Goal: Task Accomplishment & Management: Manage account settings

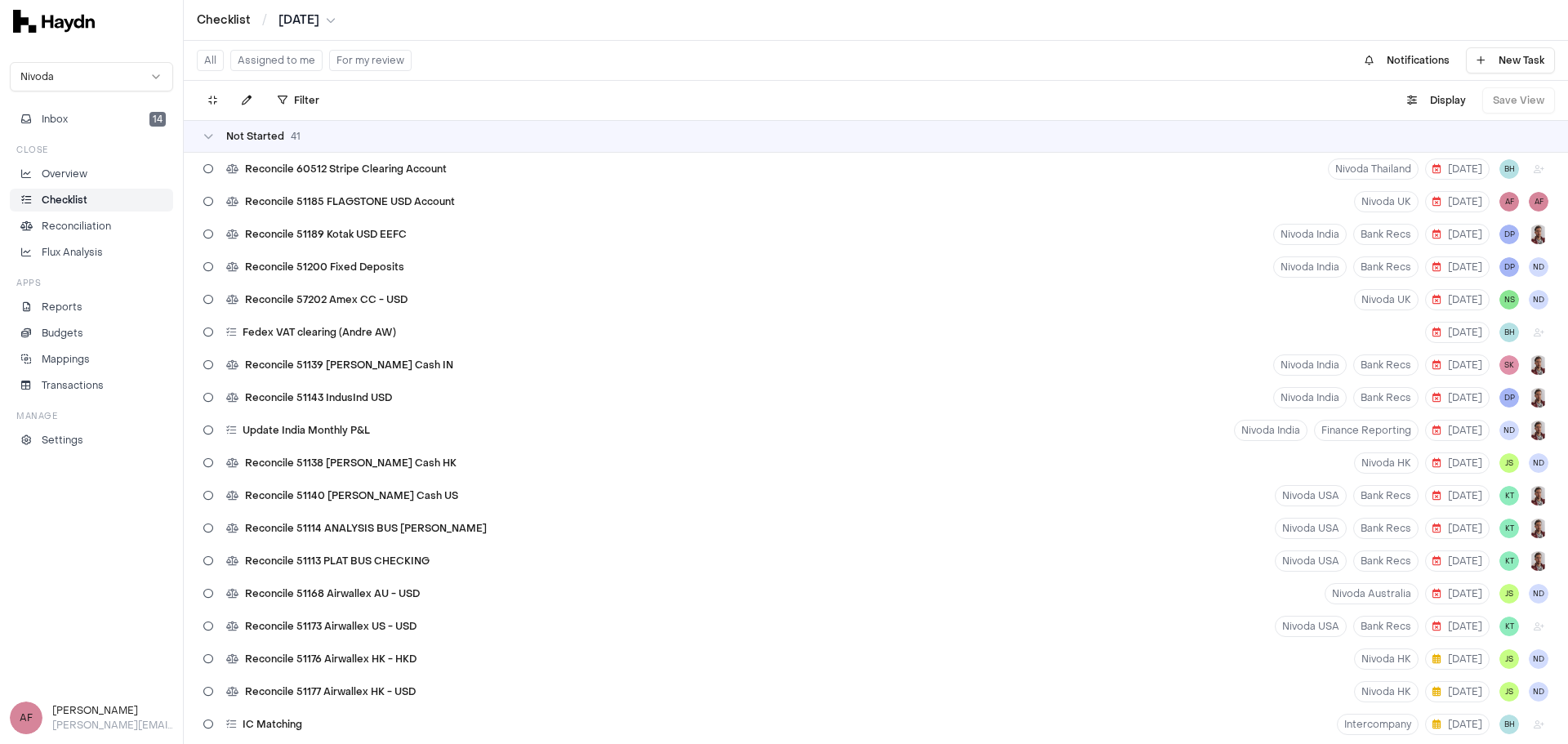
click at [95, 198] on li "Checklist" at bounding box center [91, 200] width 149 height 15
click at [302, 55] on button "Assigned to me" at bounding box center [276, 60] width 92 height 21
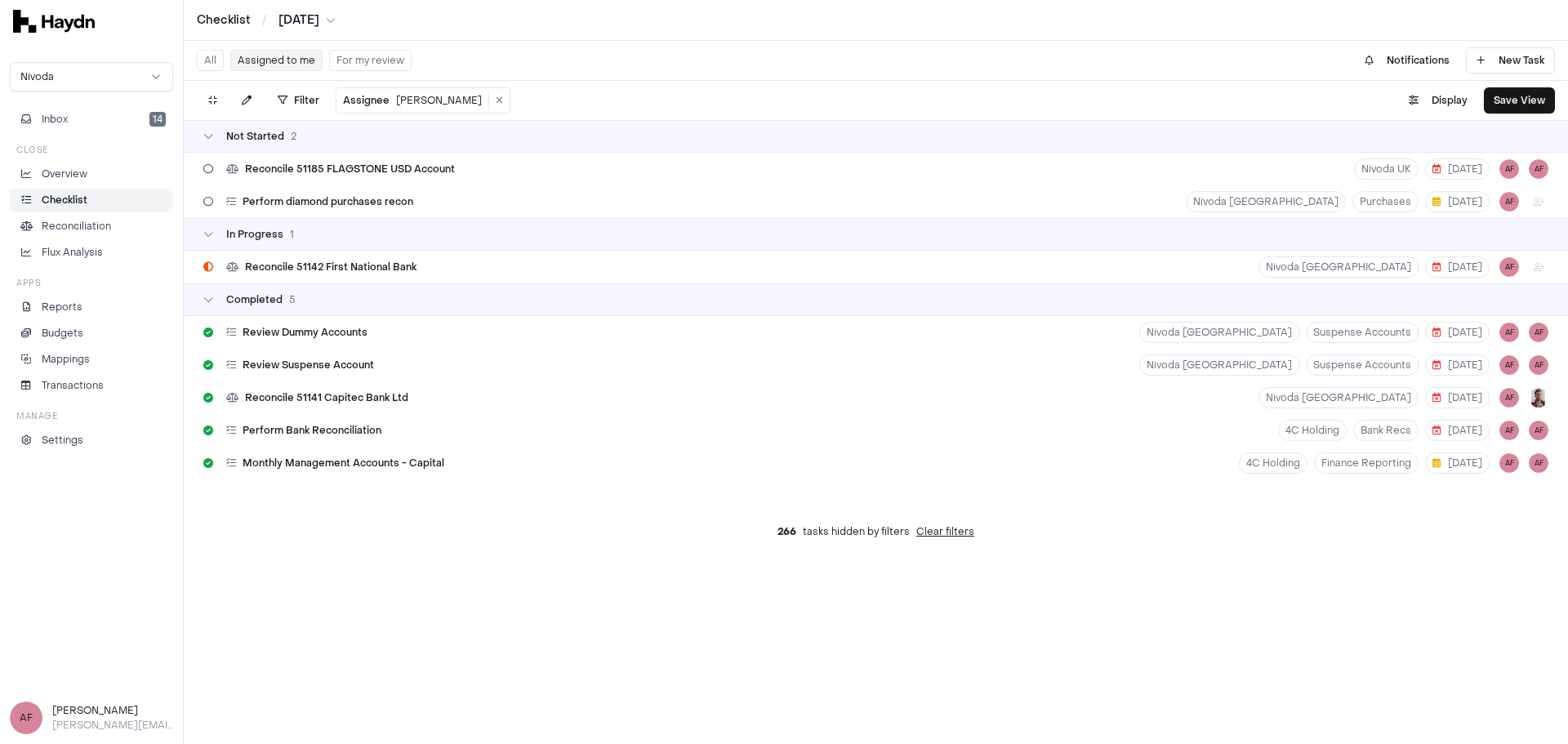
click at [299, 64] on button "Assigned to me" at bounding box center [276, 60] width 92 height 21
click at [551, 273] on div "Reconcile 51142 First National Bank Nivoda South Africa 8 Aug AF" at bounding box center [875, 266] width 1384 height 33
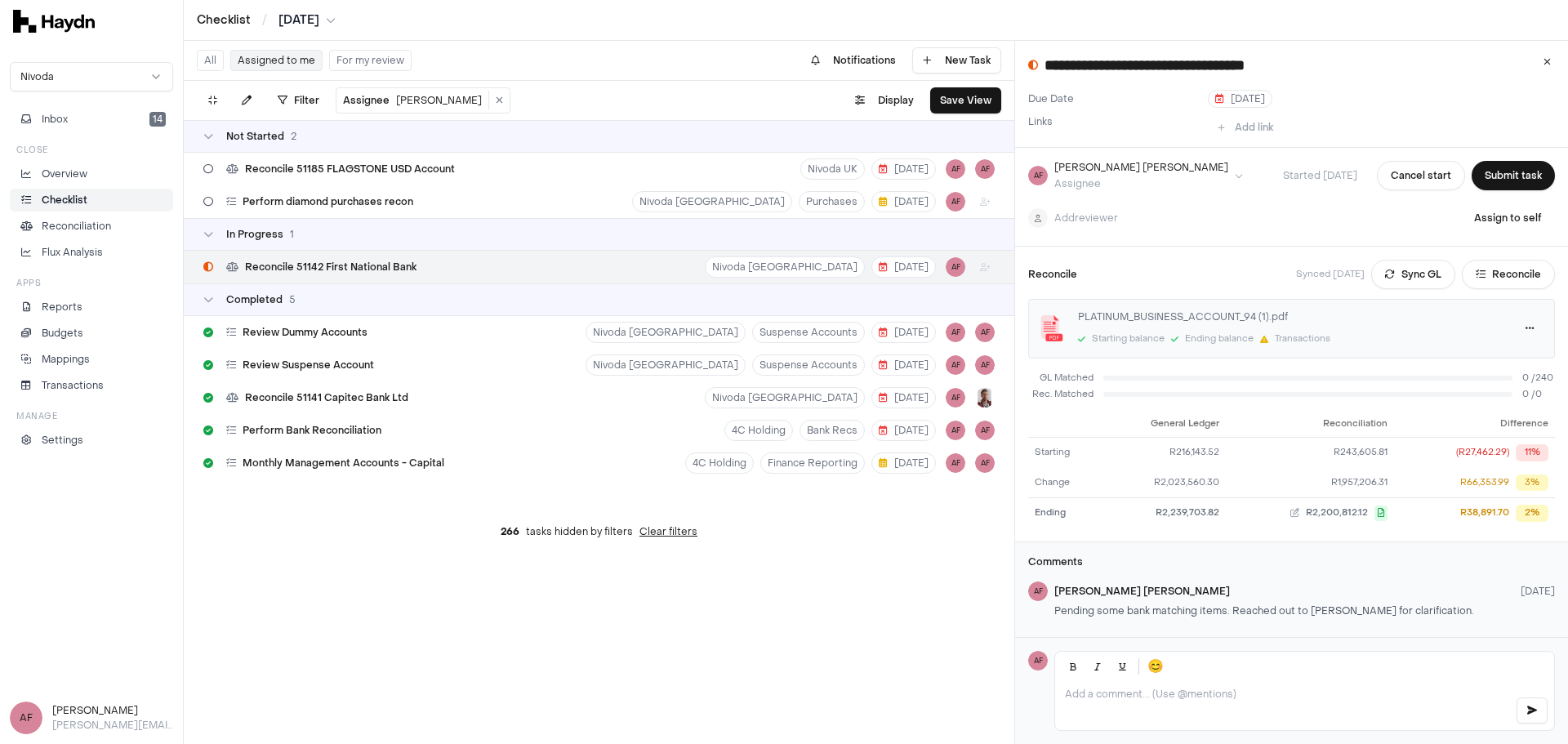
click at [1223, 694] on p at bounding box center [1284, 693] width 437 height 13
click at [1530, 717] on button "button" at bounding box center [1532, 710] width 31 height 26
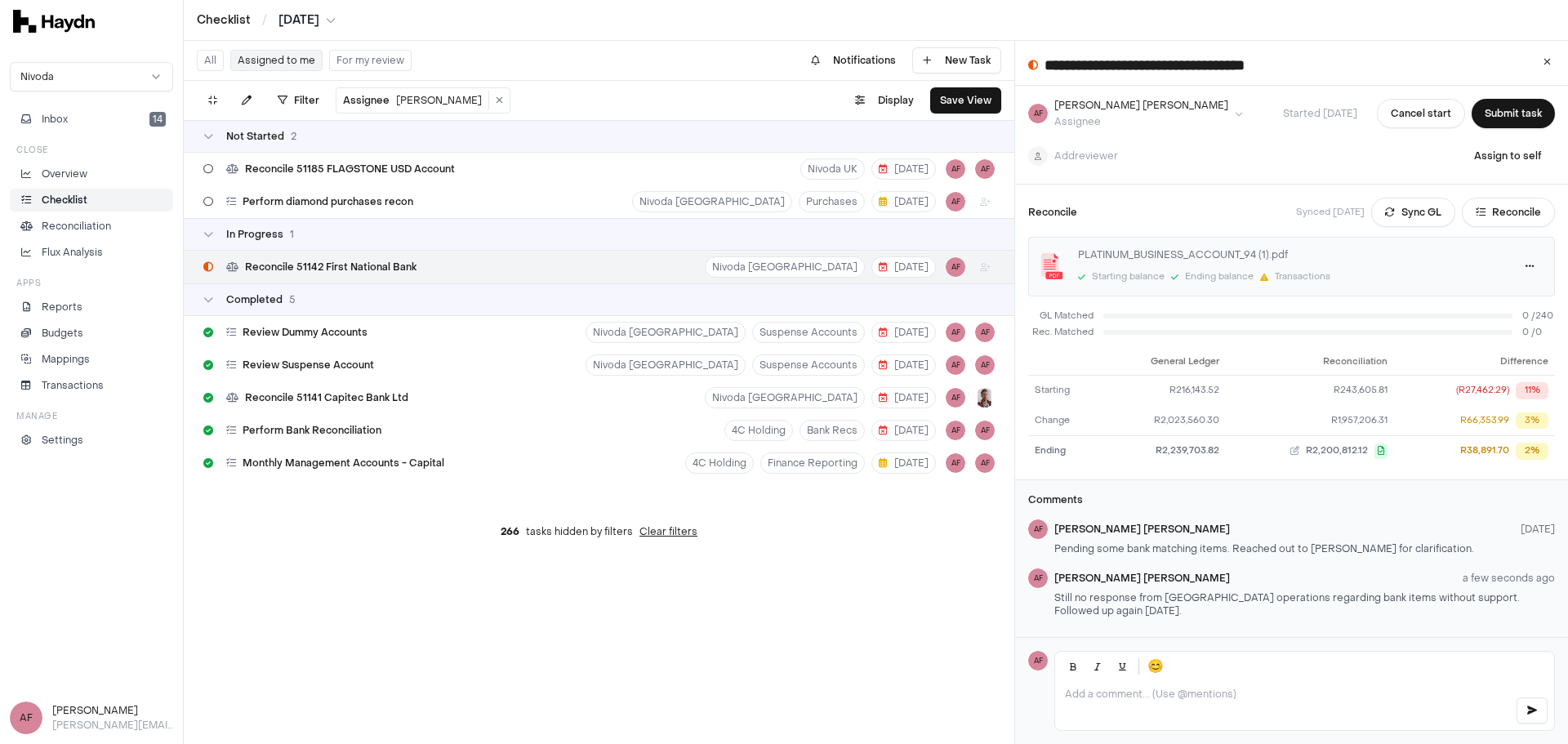
click at [1209, 703] on div at bounding box center [1305, 705] width 499 height 49
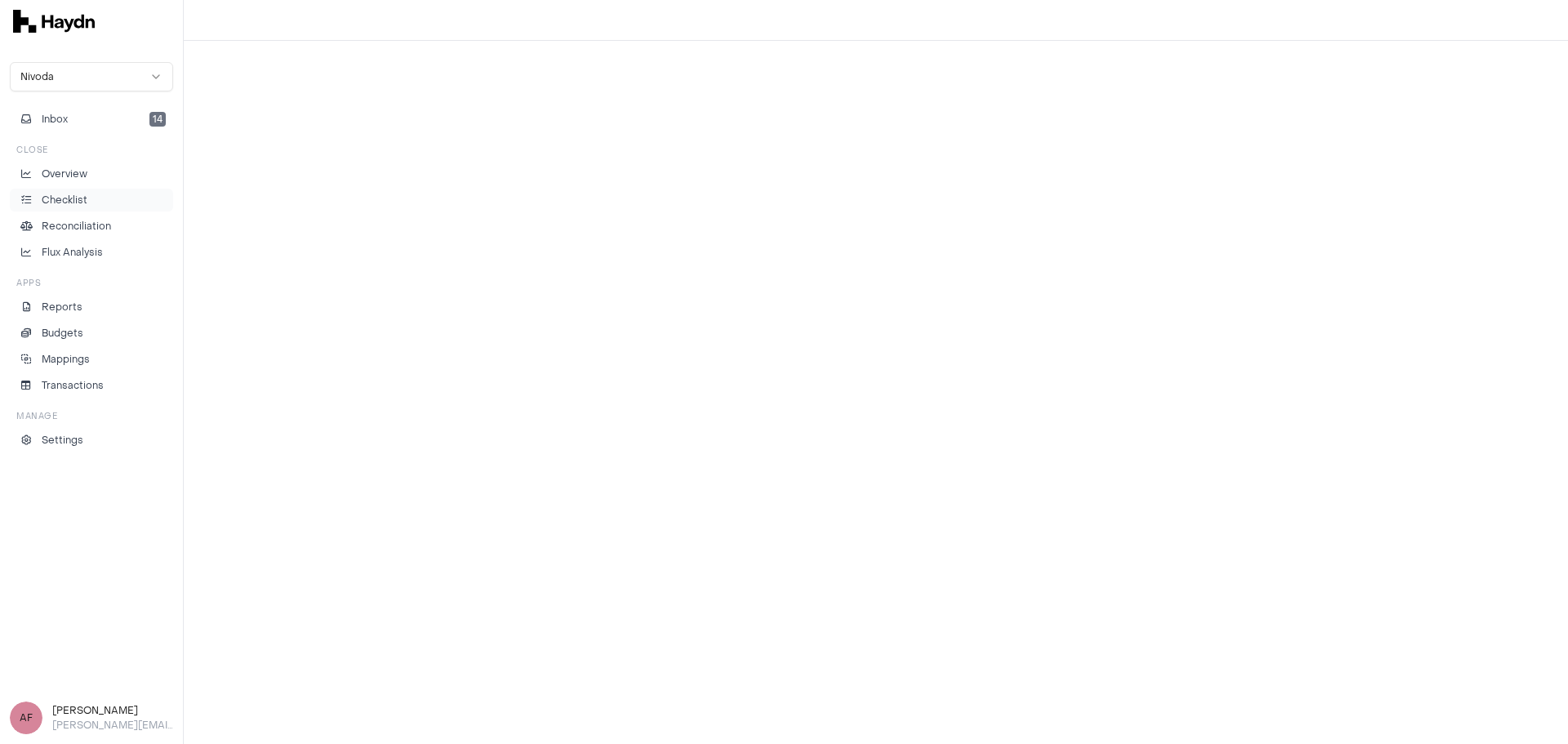
click at [97, 203] on li "Checklist" at bounding box center [91, 200] width 149 height 15
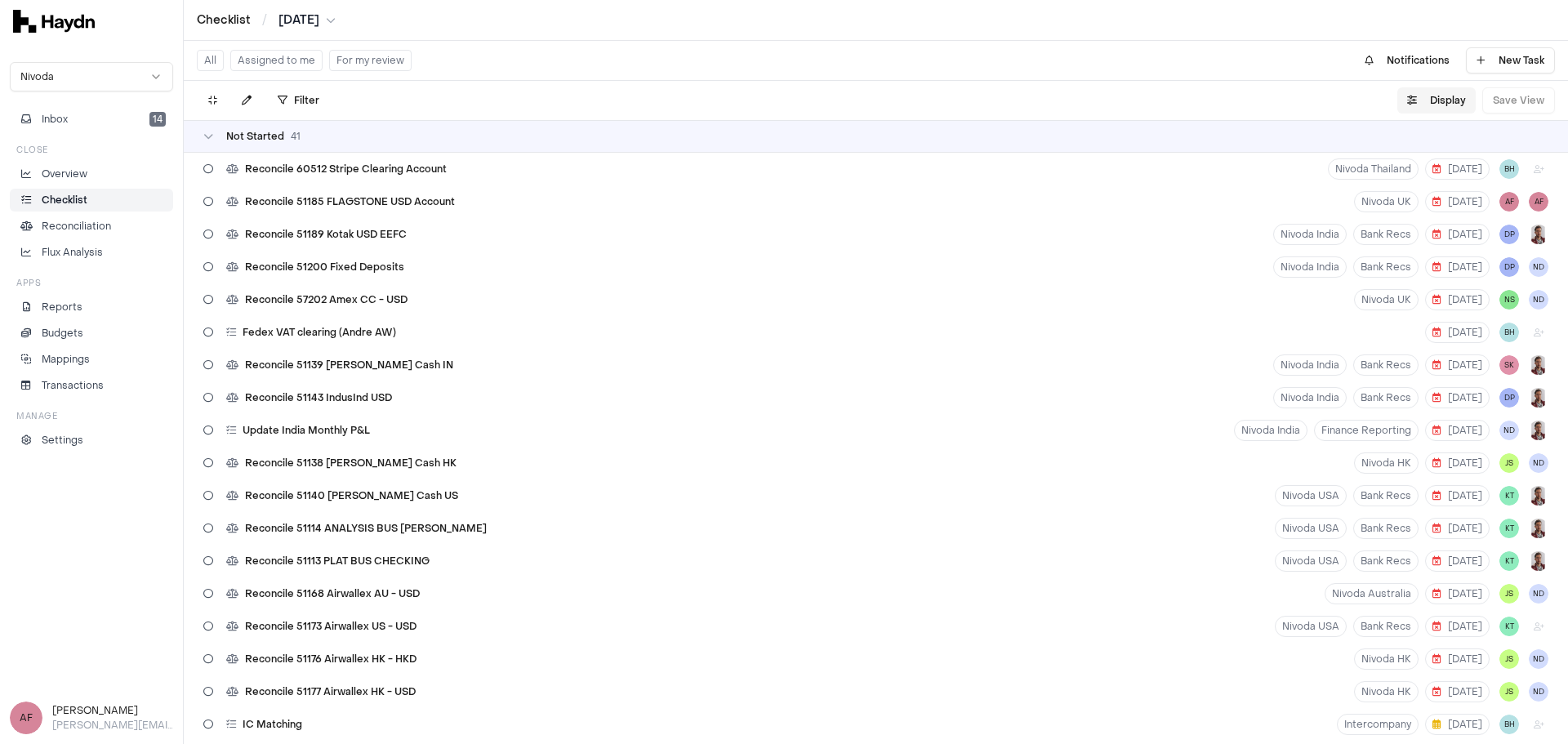
click at [428, 23] on div "Checklist / Jul 2025" at bounding box center [875, 20] width 1358 height 16
click at [382, 58] on button "For my review" at bounding box center [370, 60] width 82 height 21
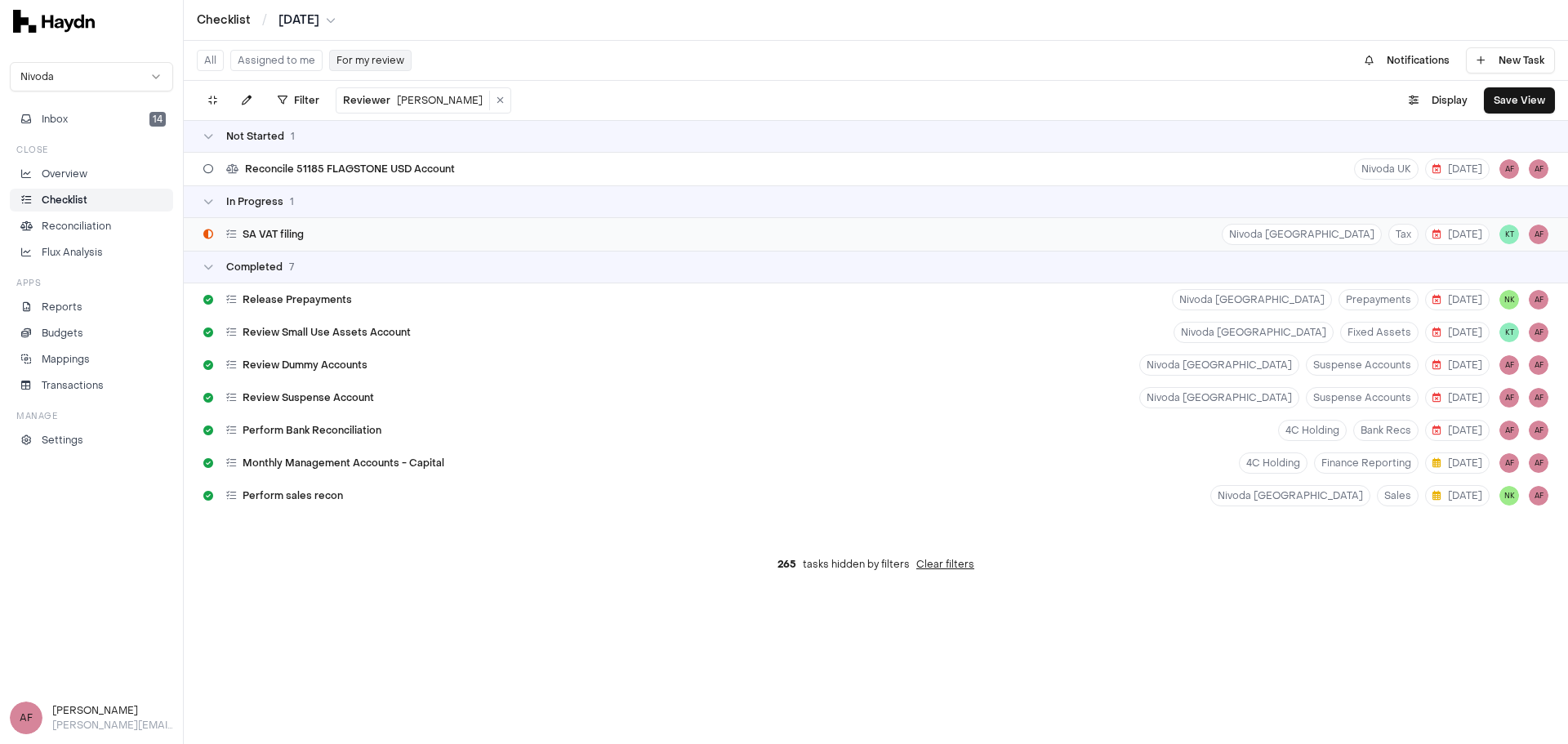
click at [605, 231] on div "SA VAT filing Nivoda South Africa Tax 20 Aug KT AF" at bounding box center [875, 233] width 1384 height 33
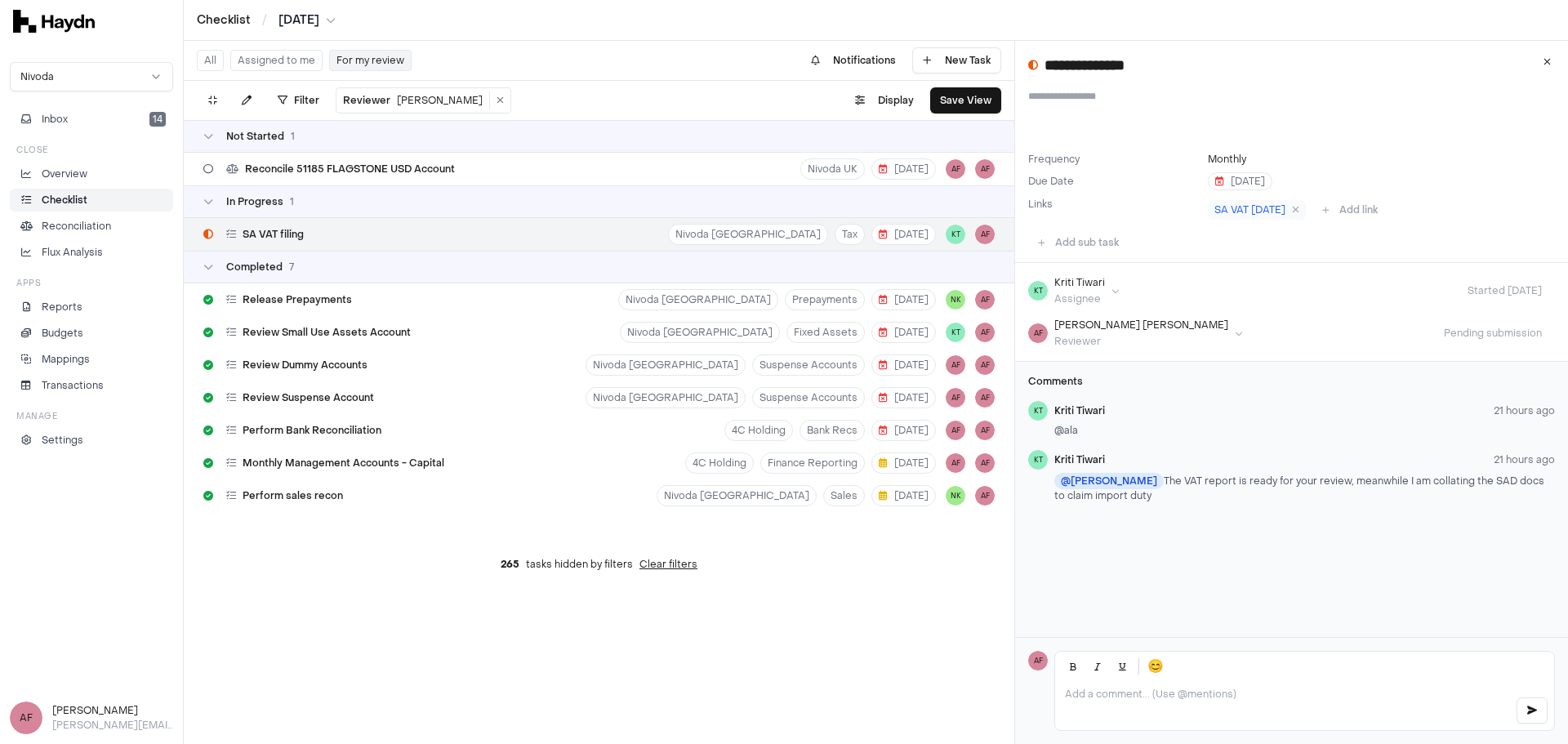
click at [1354, 245] on div "Add sub task" at bounding box center [1292, 242] width 553 height 26
click at [1374, 234] on div "Add sub task" at bounding box center [1292, 242] width 553 height 26
click at [1216, 284] on div "KT Kriti Tiwari Assignee Started 21 Aug" at bounding box center [1292, 291] width 527 height 30
click at [1237, 340] on div "AF Alan Flom Reviewer Pending submission" at bounding box center [1292, 334] width 527 height 30
click at [1462, 333] on span "Pending submission" at bounding box center [1492, 333] width 124 height 13
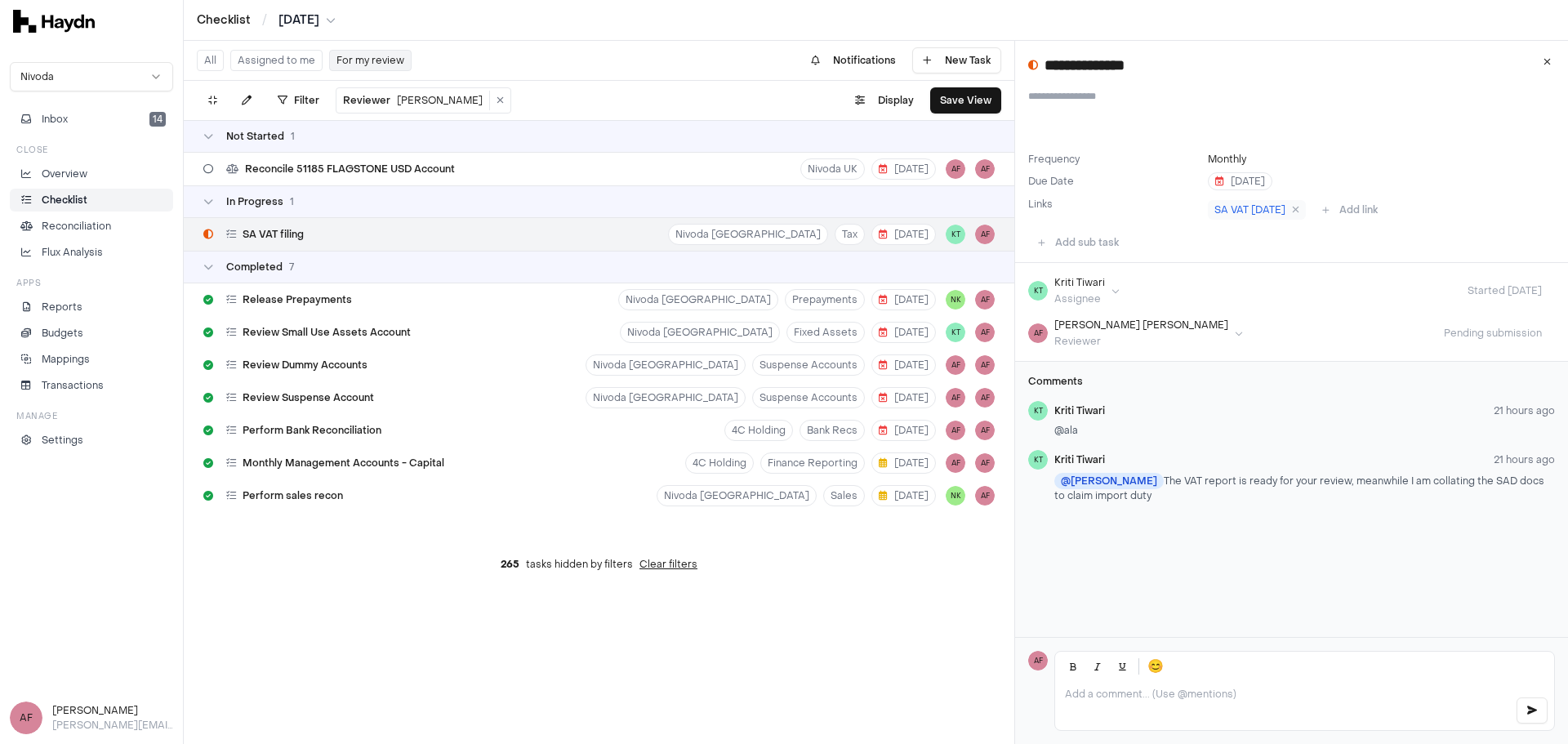
click at [1397, 335] on div "AF Alan Flom Reviewer Pending submission" at bounding box center [1292, 334] width 527 height 30
click at [1237, 287] on div "KT Kriti Tiwari Assignee Started 21 Aug" at bounding box center [1292, 291] width 527 height 30
